Goal: Task Accomplishment & Management: Use online tool/utility

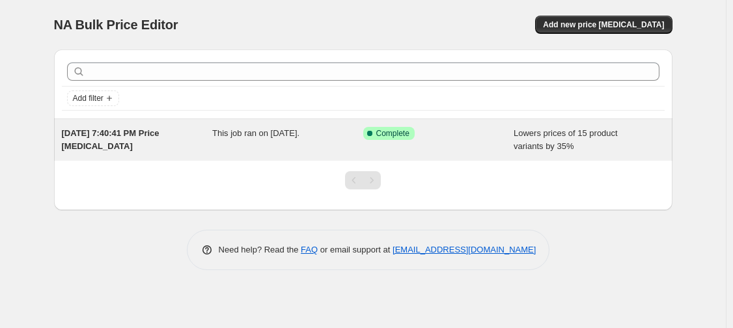
click at [280, 147] on div "This job ran on [DATE]." at bounding box center [287, 140] width 151 height 26
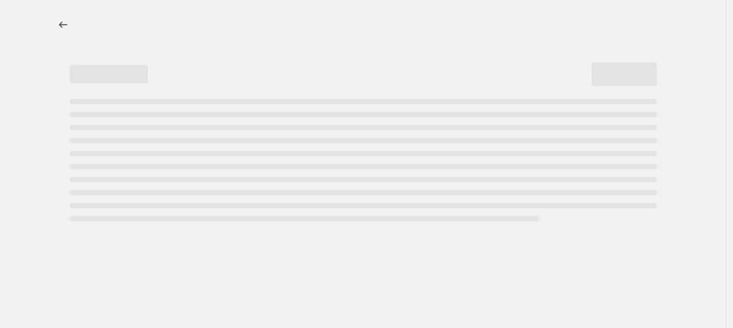
select select "percentage"
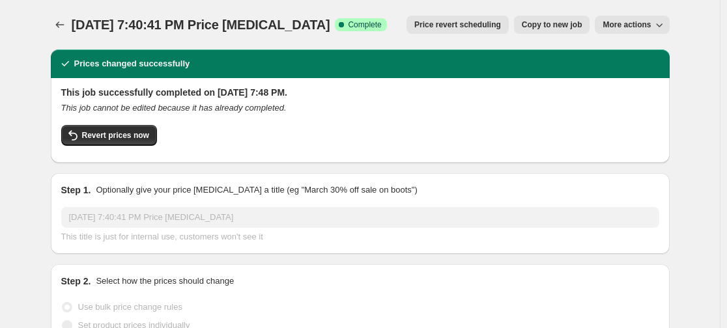
click at [649, 21] on span "More actions" at bounding box center [626, 25] width 48 height 10
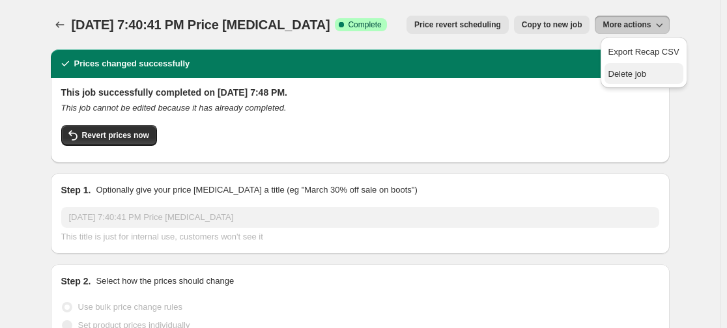
click at [639, 71] on span "Delete job" at bounding box center [627, 74] width 38 height 10
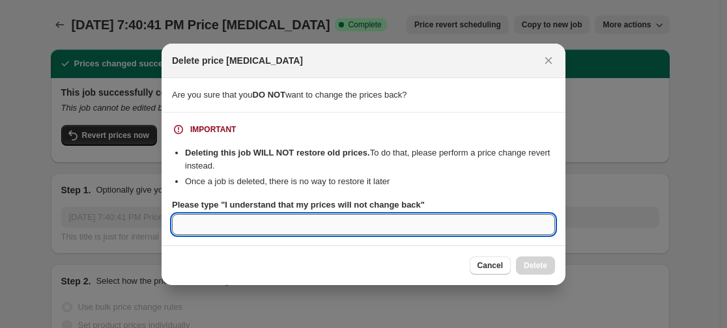
click at [506, 227] on input "Please type "I understand that my prices will not change back"" at bounding box center [363, 224] width 383 height 21
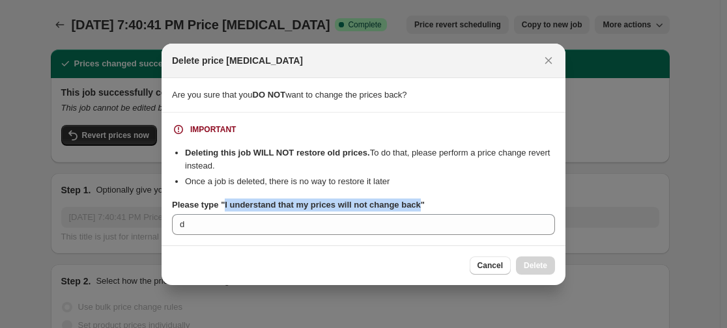
drag, startPoint x: 416, startPoint y: 206, endPoint x: 224, endPoint y: 206, distance: 191.5
click at [224, 206] on b "Please type "I understand that my prices will not change back"" at bounding box center [298, 205] width 253 height 10
copy b "I understand that my prices will not change back"
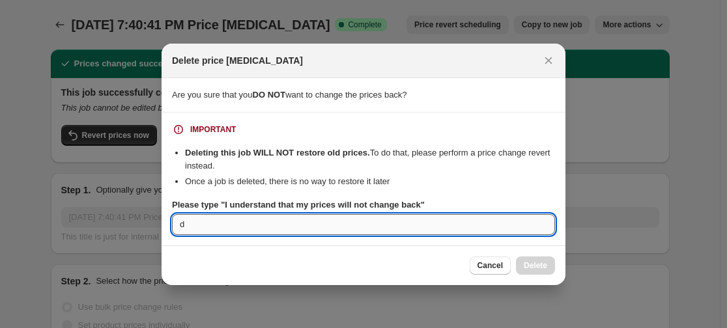
click at [227, 218] on input "d" at bounding box center [363, 224] width 383 height 21
paste input "I understand that my prices will not change back"
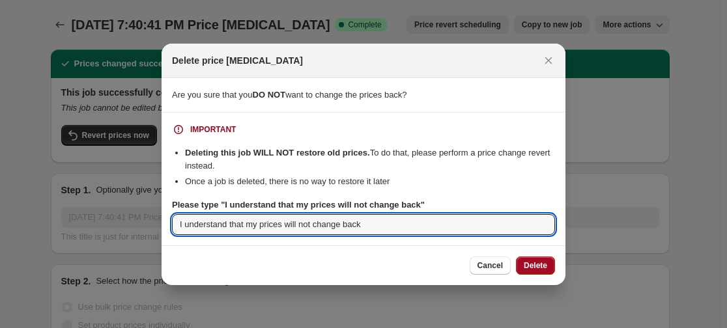
type input "I understand that my prices will not change back"
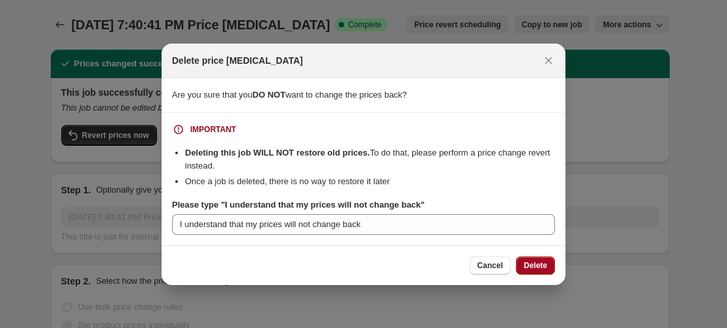
click at [537, 264] on span "Delete" at bounding box center [535, 266] width 23 height 10
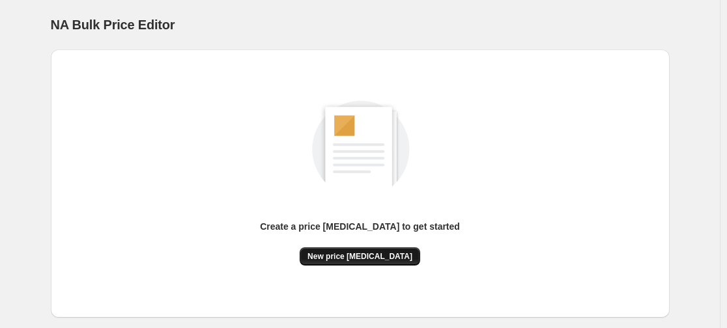
click at [381, 258] on span "New price [MEDICAL_DATA]" at bounding box center [359, 256] width 105 height 10
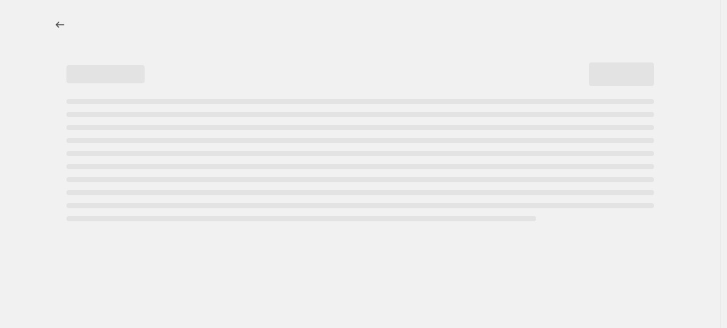
select select "percentage"
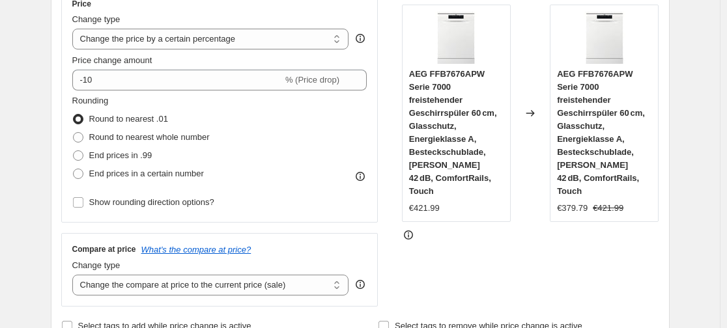
scroll to position [253, 0]
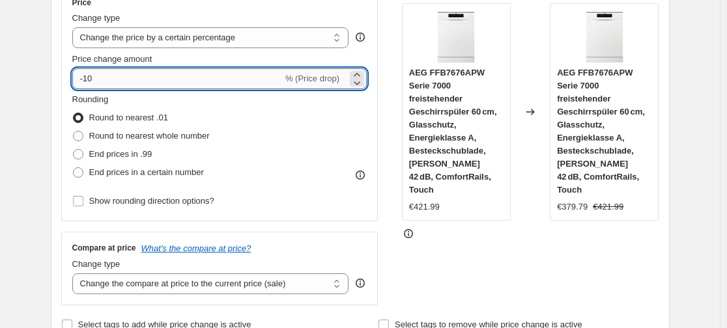
click at [117, 74] on input "-10" at bounding box center [177, 78] width 210 height 21
type input "-1"
type input "-35"
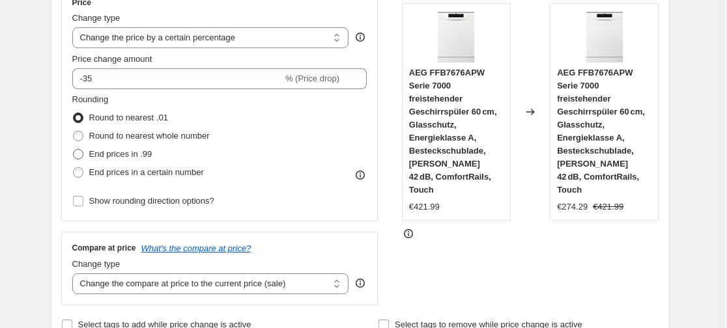
click at [107, 153] on span "End prices in .99" at bounding box center [120, 154] width 63 height 10
click at [74, 150] on input "End prices in .99" at bounding box center [73, 149] width 1 height 1
radio input "true"
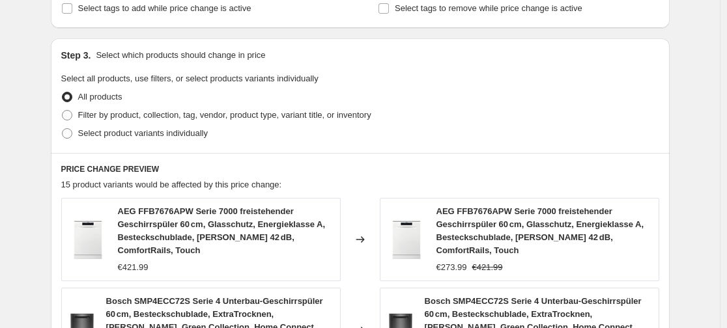
scroll to position [1086, 0]
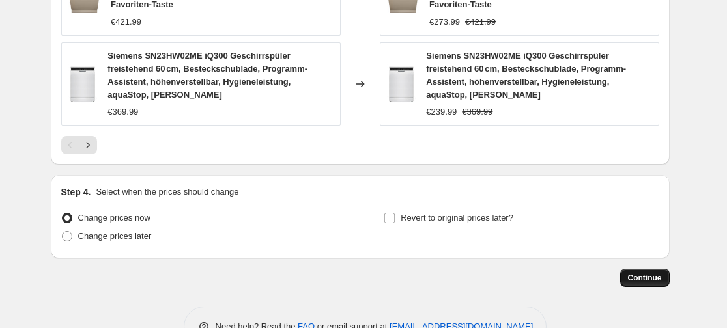
click at [654, 273] on span "Continue" at bounding box center [645, 278] width 34 height 10
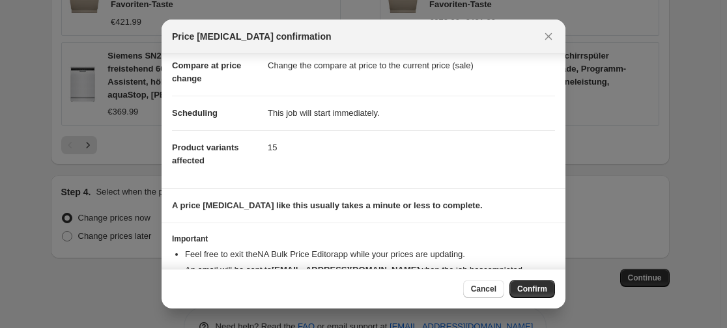
scroll to position [100, 0]
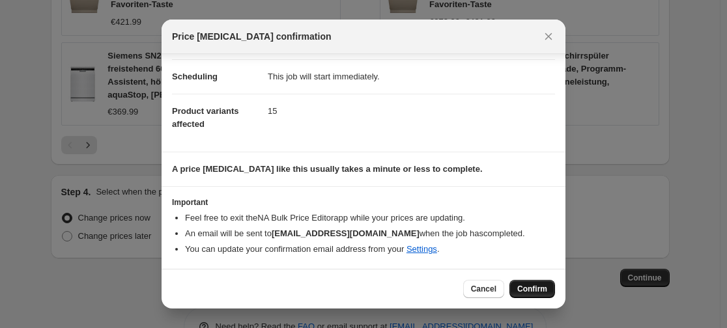
click at [543, 284] on button "Confirm" at bounding box center [532, 289] width 46 height 18
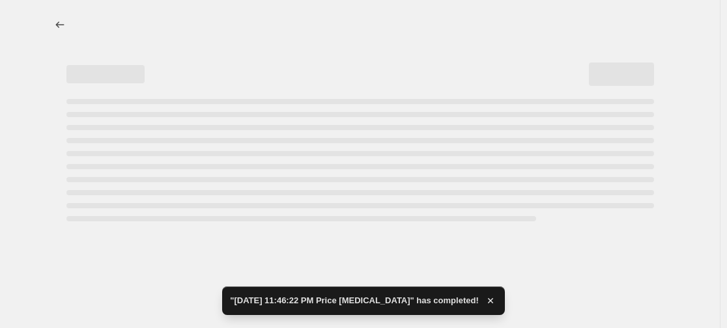
select select "percentage"
